Goal: Task Accomplishment & Management: Manage account settings

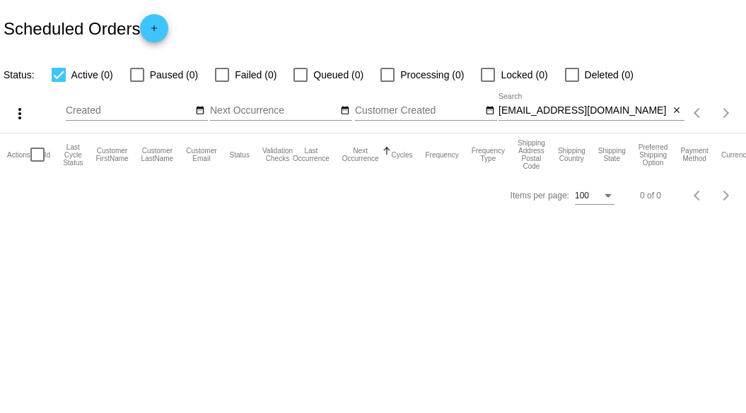
click at [622, 107] on input "[EMAIL_ADDRESS][DOMAIN_NAME]" at bounding box center [583, 110] width 171 height 11
click at [622, 106] on input "[EMAIL_ADDRESS][DOMAIN_NAME]" at bounding box center [583, 110] width 171 height 11
click at [624, 105] on input "[EMAIL_ADDRESS][DOMAIN_NAME]" at bounding box center [583, 110] width 171 height 11
type input "[PERSON_NAME]"
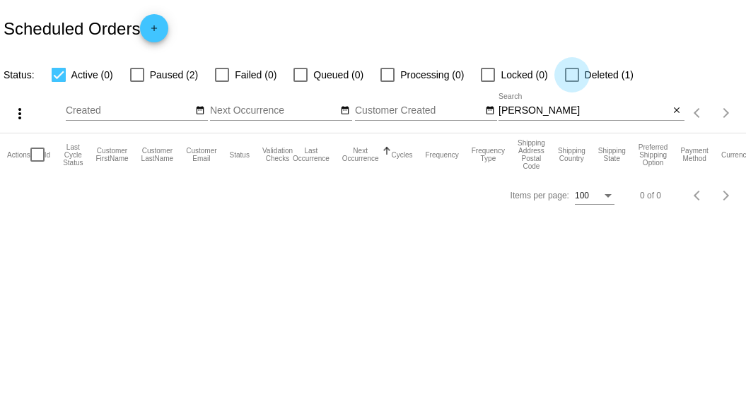
click at [577, 78] on div at bounding box center [572, 75] width 14 height 14
click at [572, 82] on input "Deleted (1)" at bounding box center [571, 82] width 1 height 1
checkbox input "true"
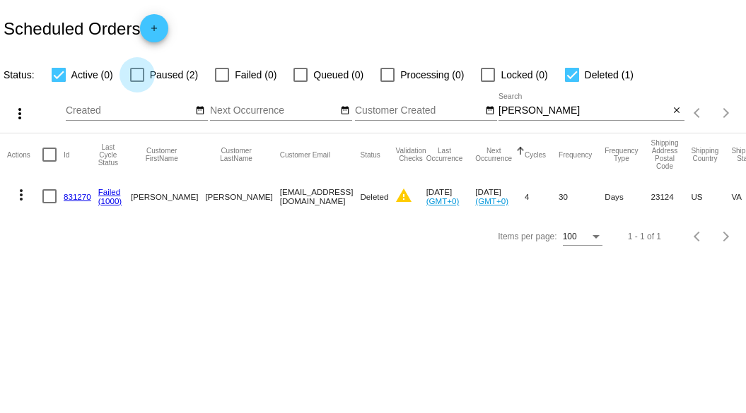
click at [139, 71] on div at bounding box center [137, 75] width 14 height 14
click at [137, 82] on input "Paused (2)" at bounding box center [136, 82] width 1 height 1
checkbox input "true"
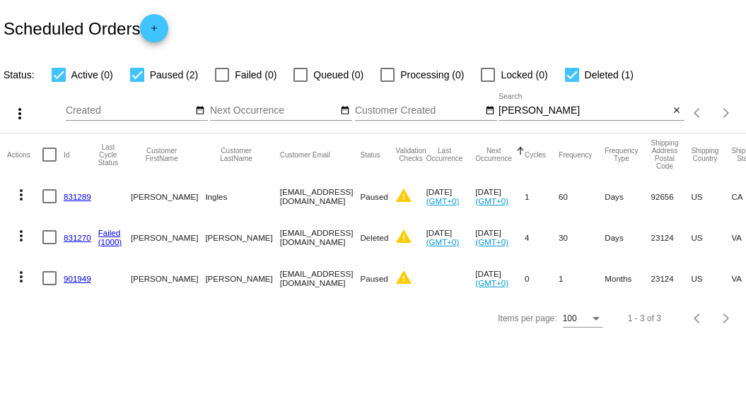
click at [546, 109] on input "[PERSON_NAME]" at bounding box center [583, 110] width 171 height 11
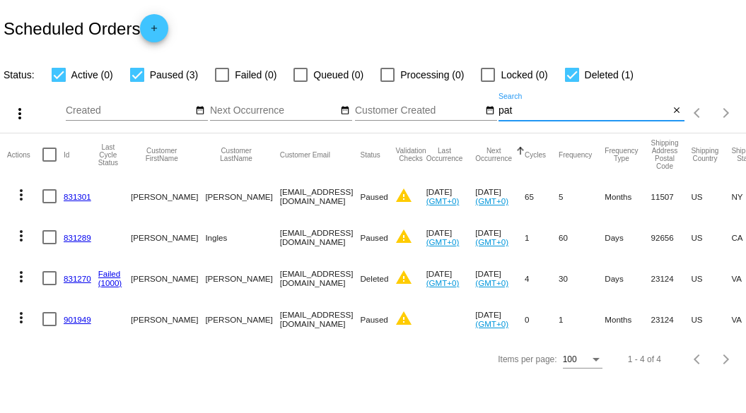
type input "pat"
